Goal: Find specific page/section: Find specific page/section

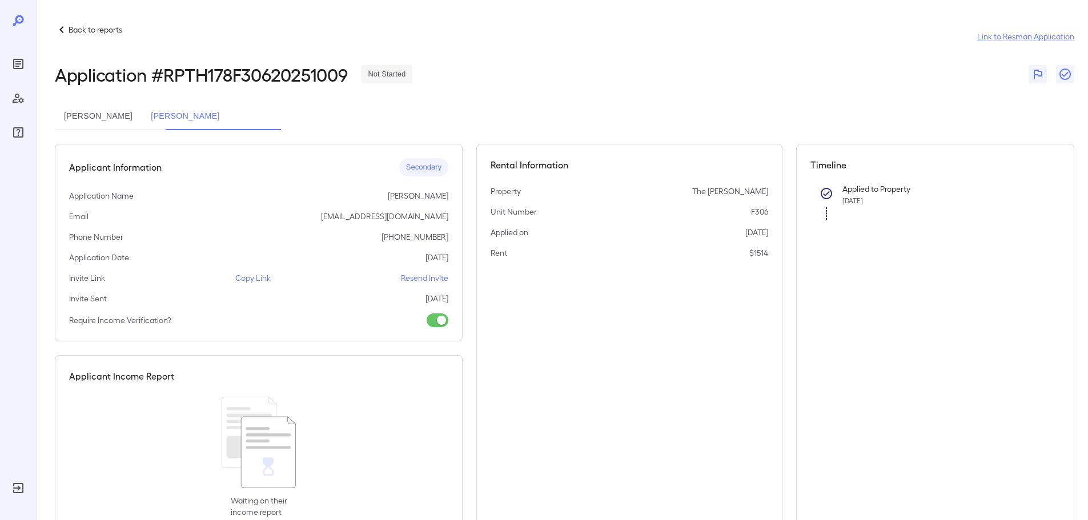
scroll to position [35, 0]
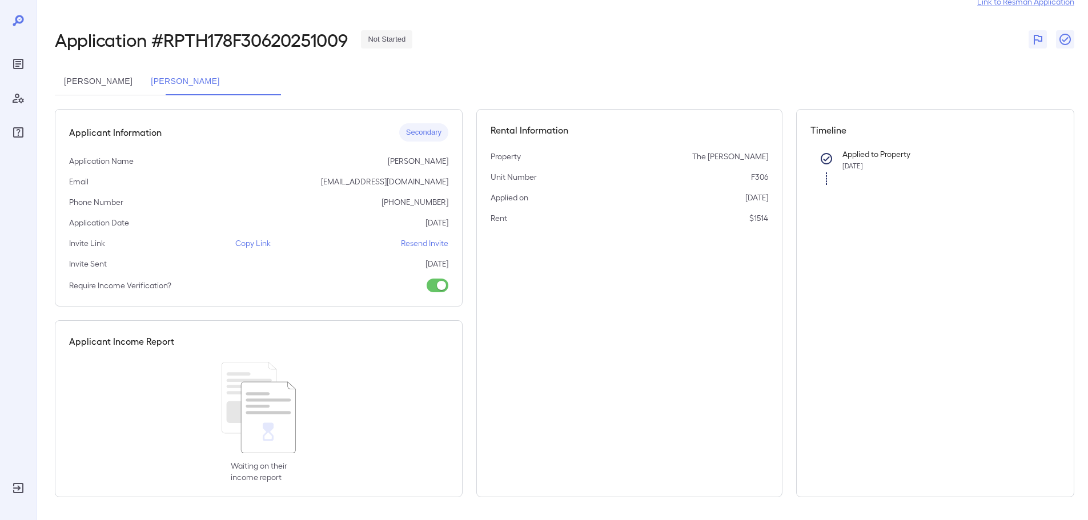
click at [19, 58] on icon "Reports" at bounding box center [18, 64] width 14 height 14
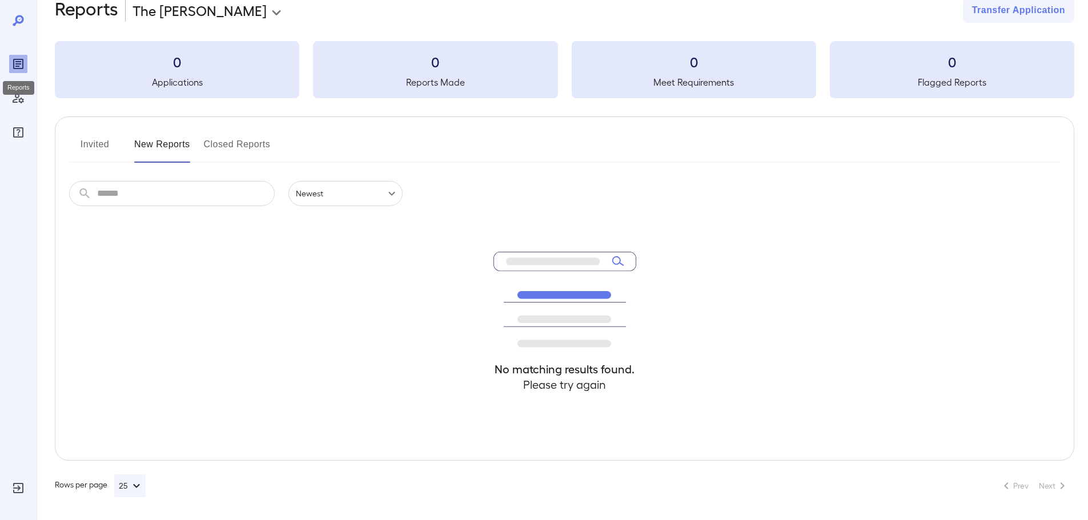
scroll to position [25, 0]
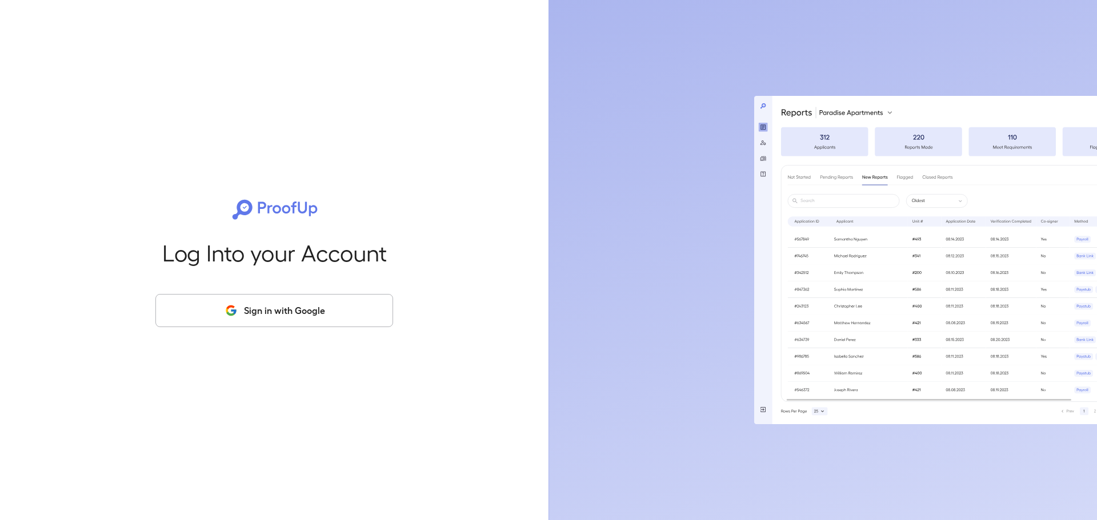
click at [242, 306] on button "Sign in with Google" at bounding box center [274, 310] width 238 height 33
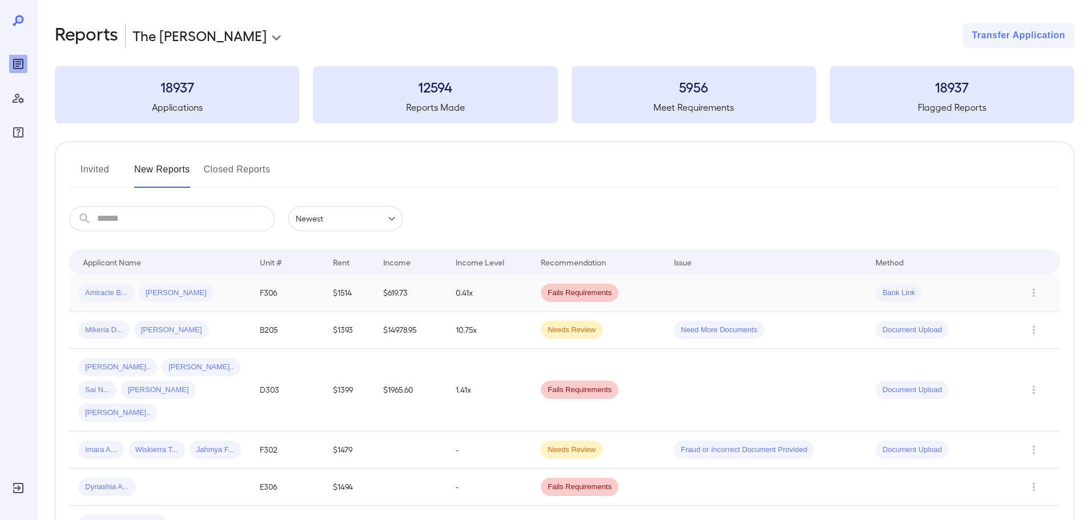
click at [367, 288] on td "$1514" at bounding box center [349, 293] width 50 height 37
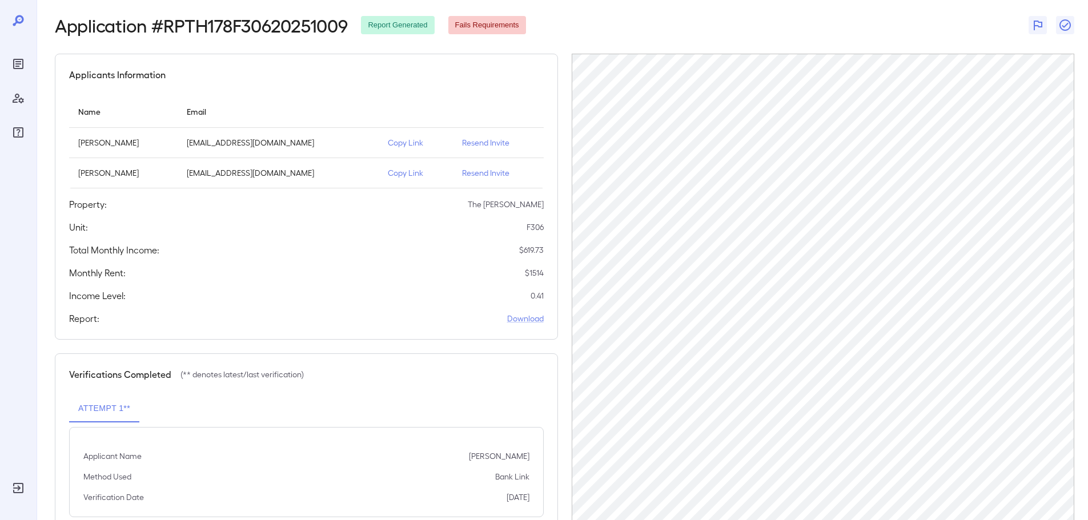
scroll to position [83, 0]
